Goal: Task Accomplishment & Management: Manage account settings

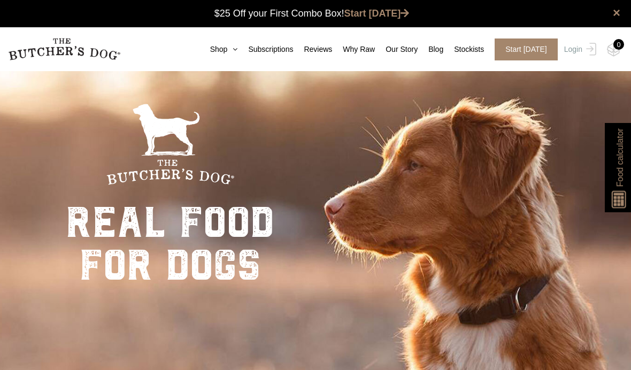
click at [0, 0] on img at bounding box center [0, 0] width 0 height 0
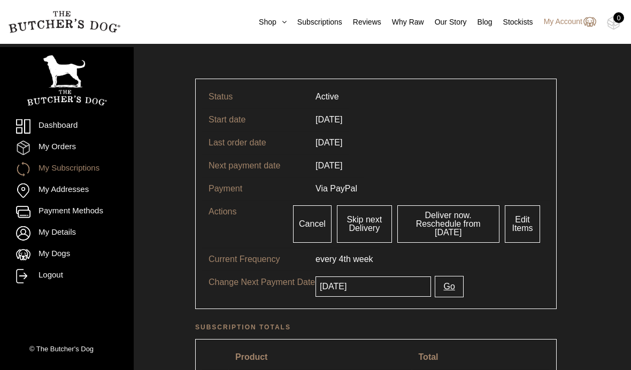
scroll to position [50, 0]
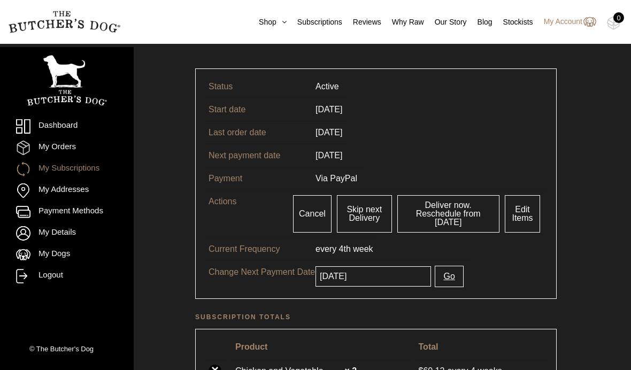
click at [528, 214] on link "Edit Items" at bounding box center [523, 213] width 36 height 37
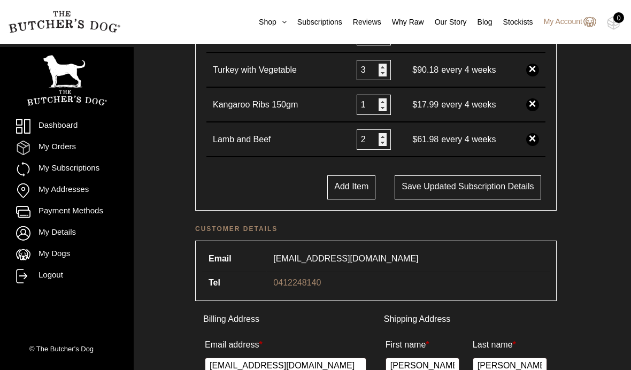
scroll to position [320, 0]
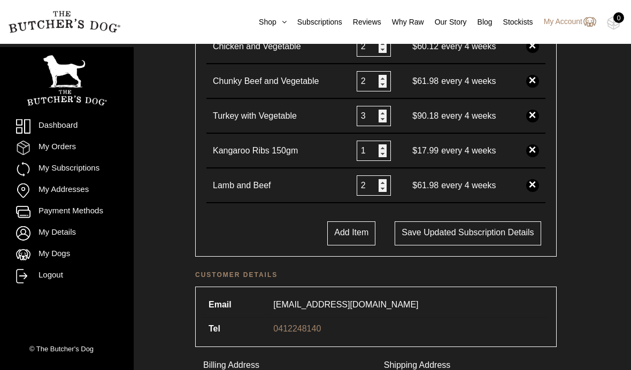
click at [533, 156] on link "×" at bounding box center [532, 150] width 13 height 13
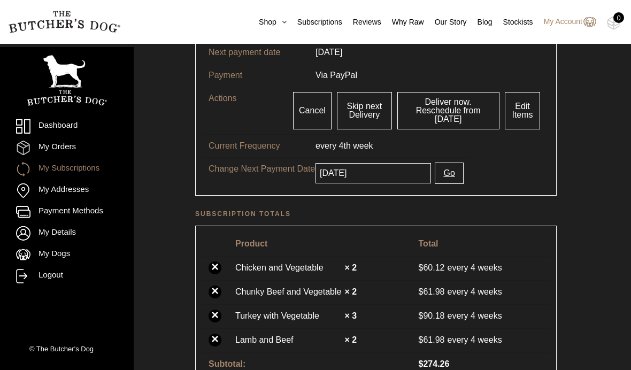
scroll to position [218, 0]
